Goal: Transaction & Acquisition: Subscribe to service/newsletter

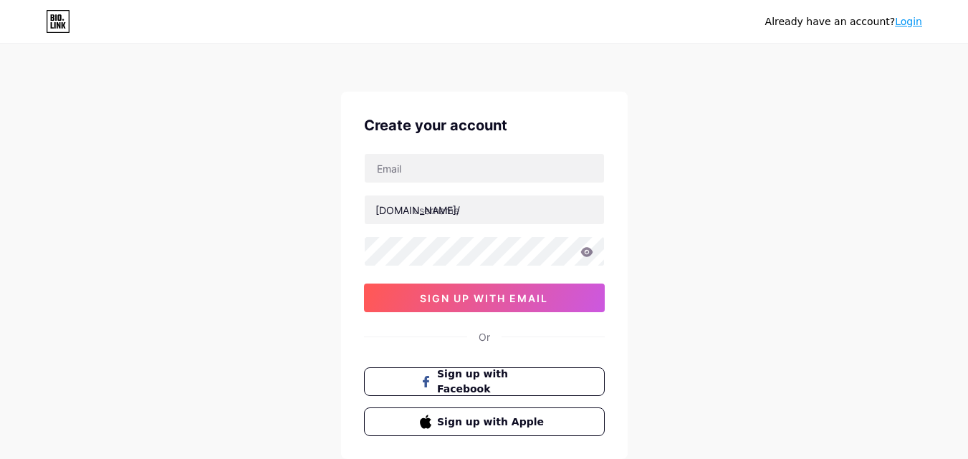
scroll to position [72, 0]
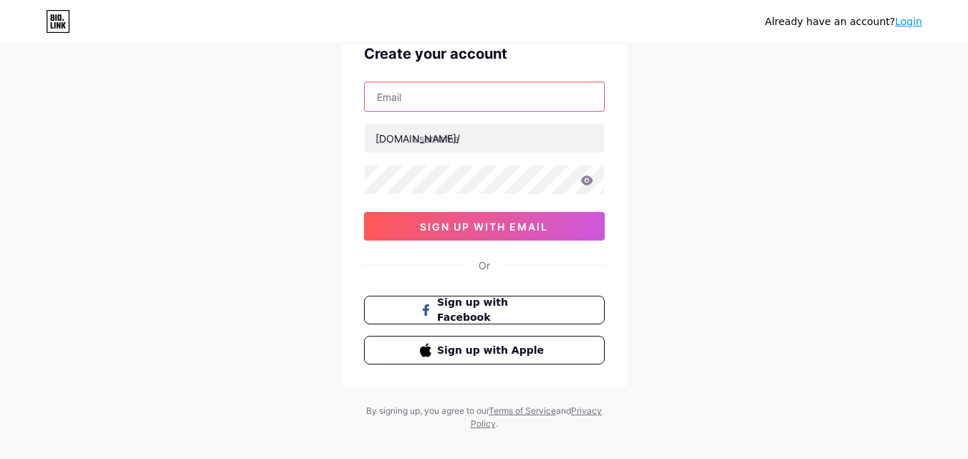
click at [438, 102] on input "text" at bounding box center [484, 96] width 239 height 29
type input "[EMAIL_ADDRESS][DOMAIN_NAME]"
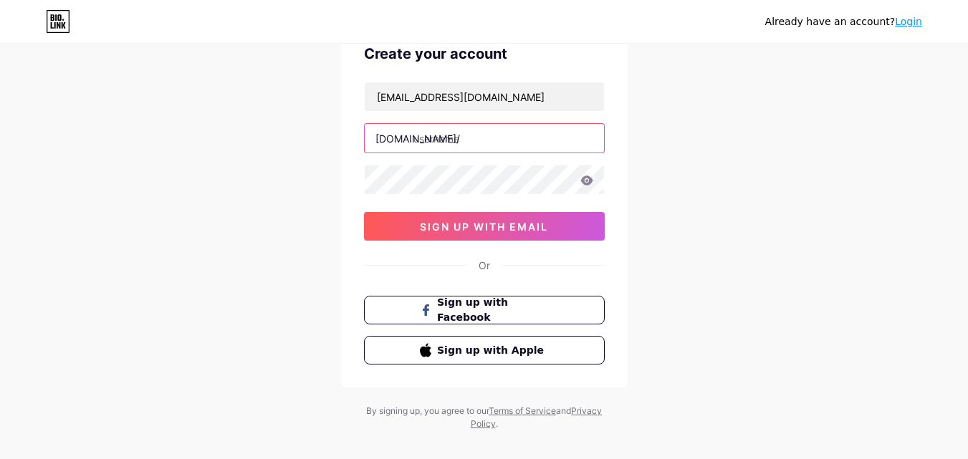
click at [476, 138] on input "text" at bounding box center [484, 138] width 239 height 29
drag, startPoint x: 227, startPoint y: 208, endPoint x: 329, endPoint y: 201, distance: 102.0
click at [227, 208] on div "Already have an account? Login Create your account [EMAIL_ADDRESS][DOMAIN_NAME]…" at bounding box center [484, 202] width 968 height 548
click at [455, 138] on input "text" at bounding box center [484, 138] width 239 height 29
paste input "airticketoffices"
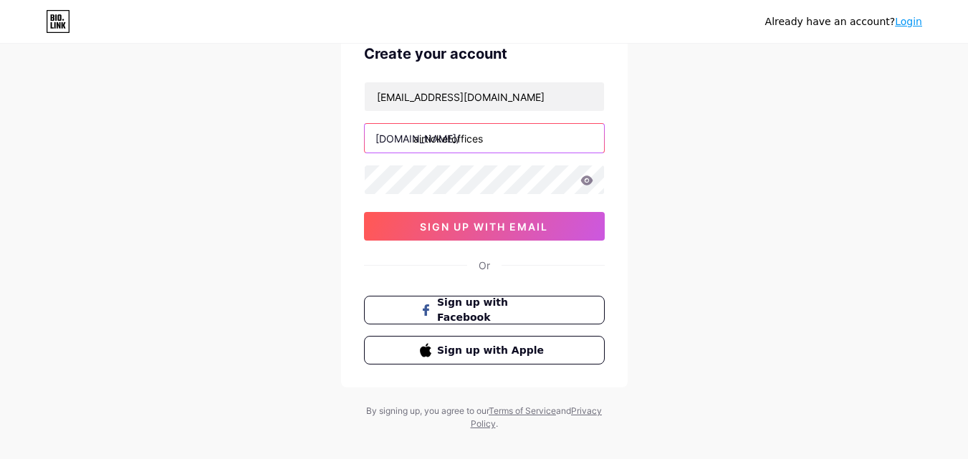
type input "airticketoffices"
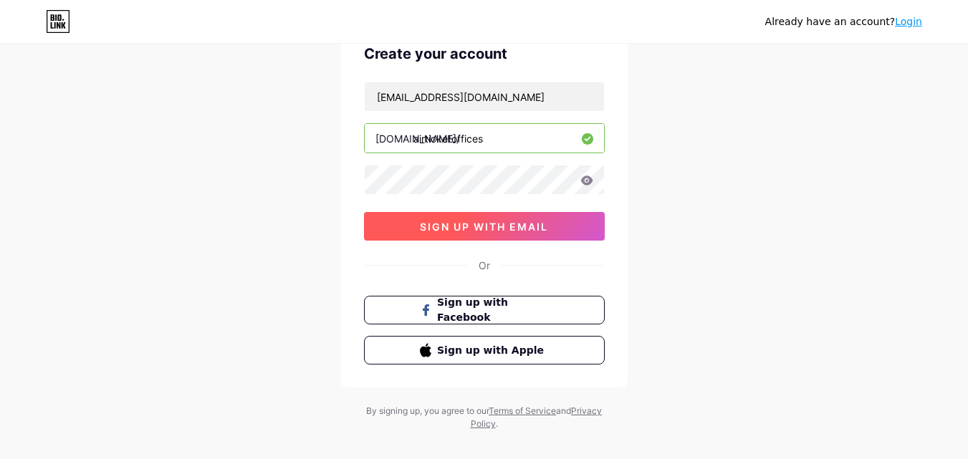
click at [407, 223] on button "sign up with email" at bounding box center [484, 226] width 241 height 29
